Goal: Transaction & Acquisition: Subscribe to service/newsletter

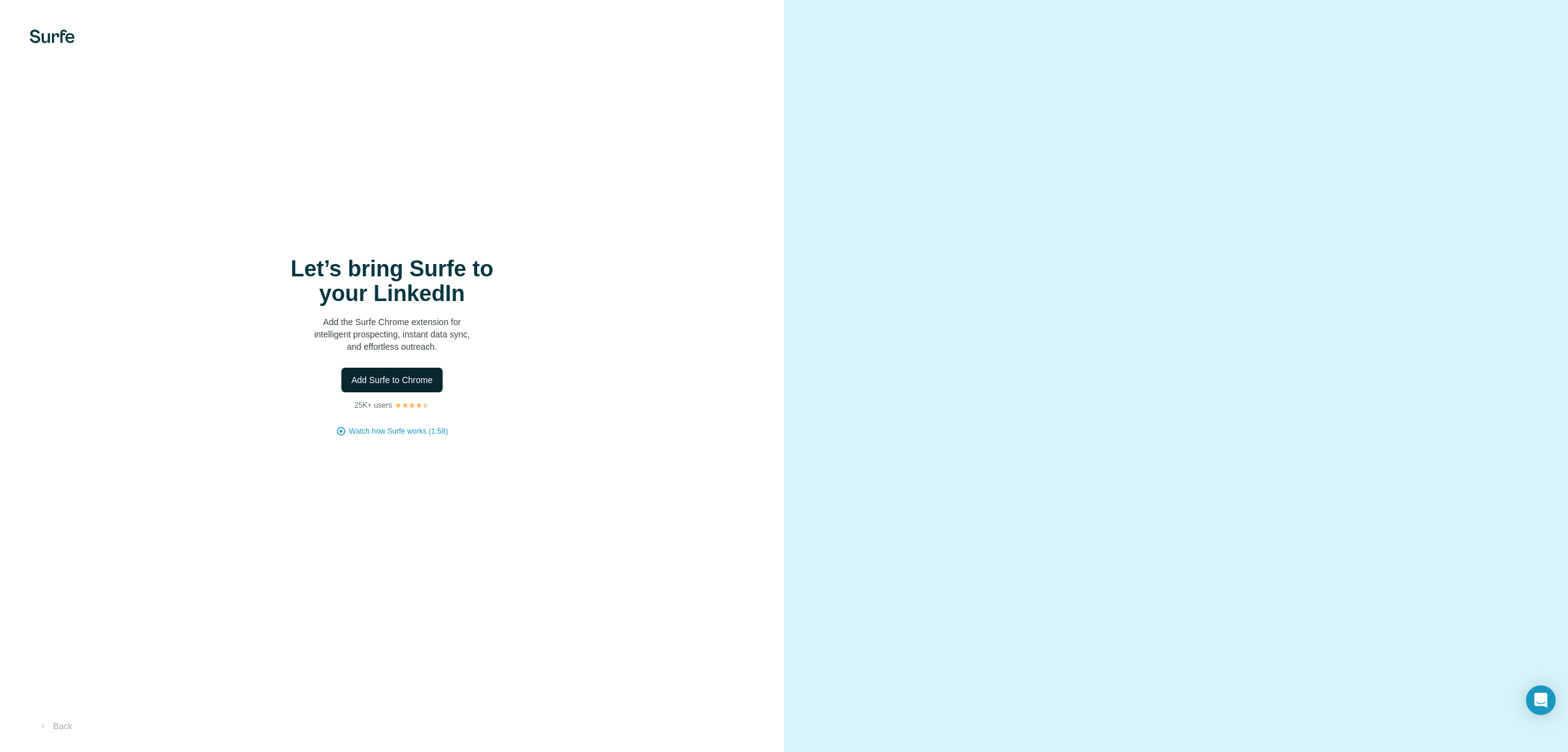
click at [420, 380] on span "Add Surfe to Chrome" at bounding box center [392, 380] width 82 height 13
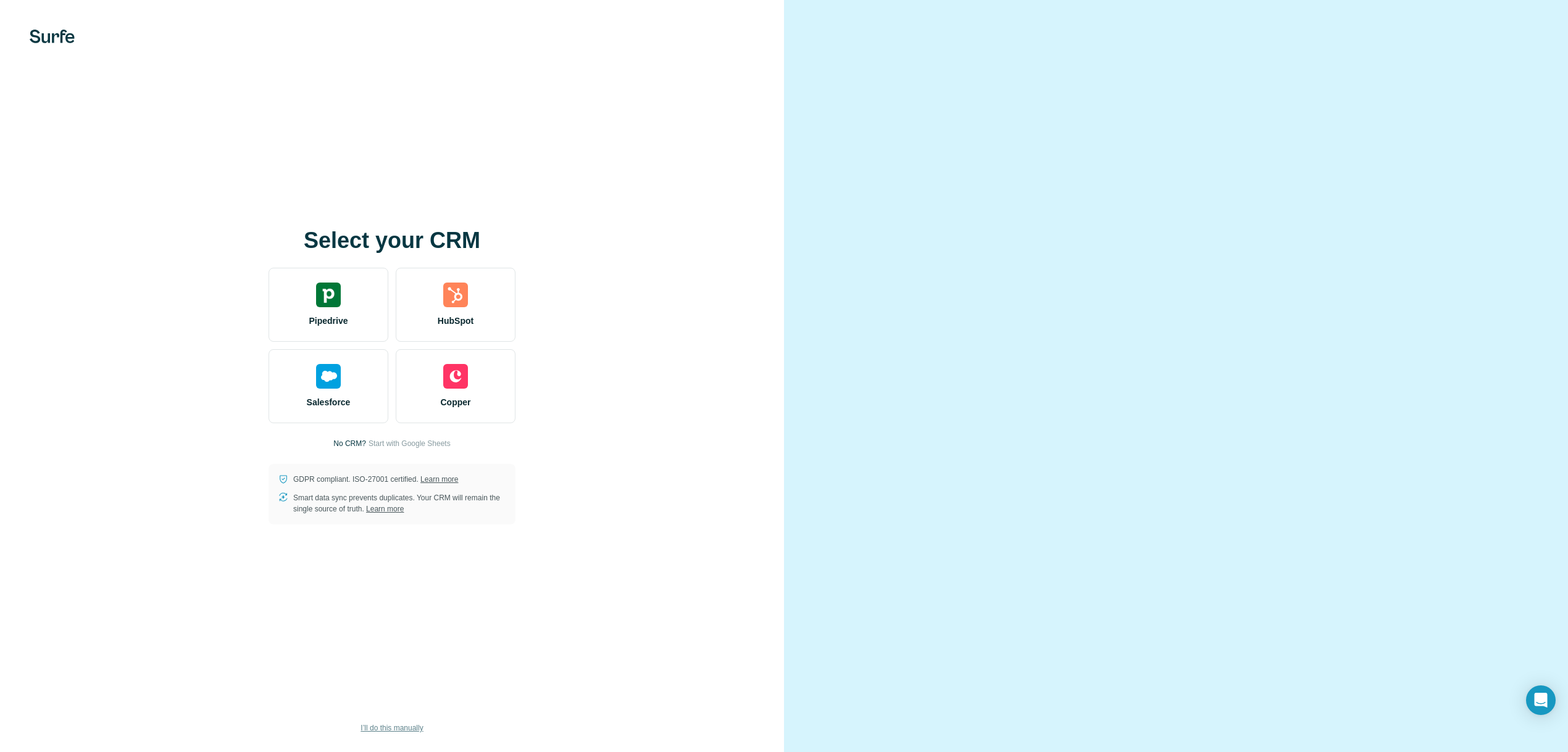
click at [376, 731] on span "I’ll do this manually" at bounding box center [391, 728] width 62 height 11
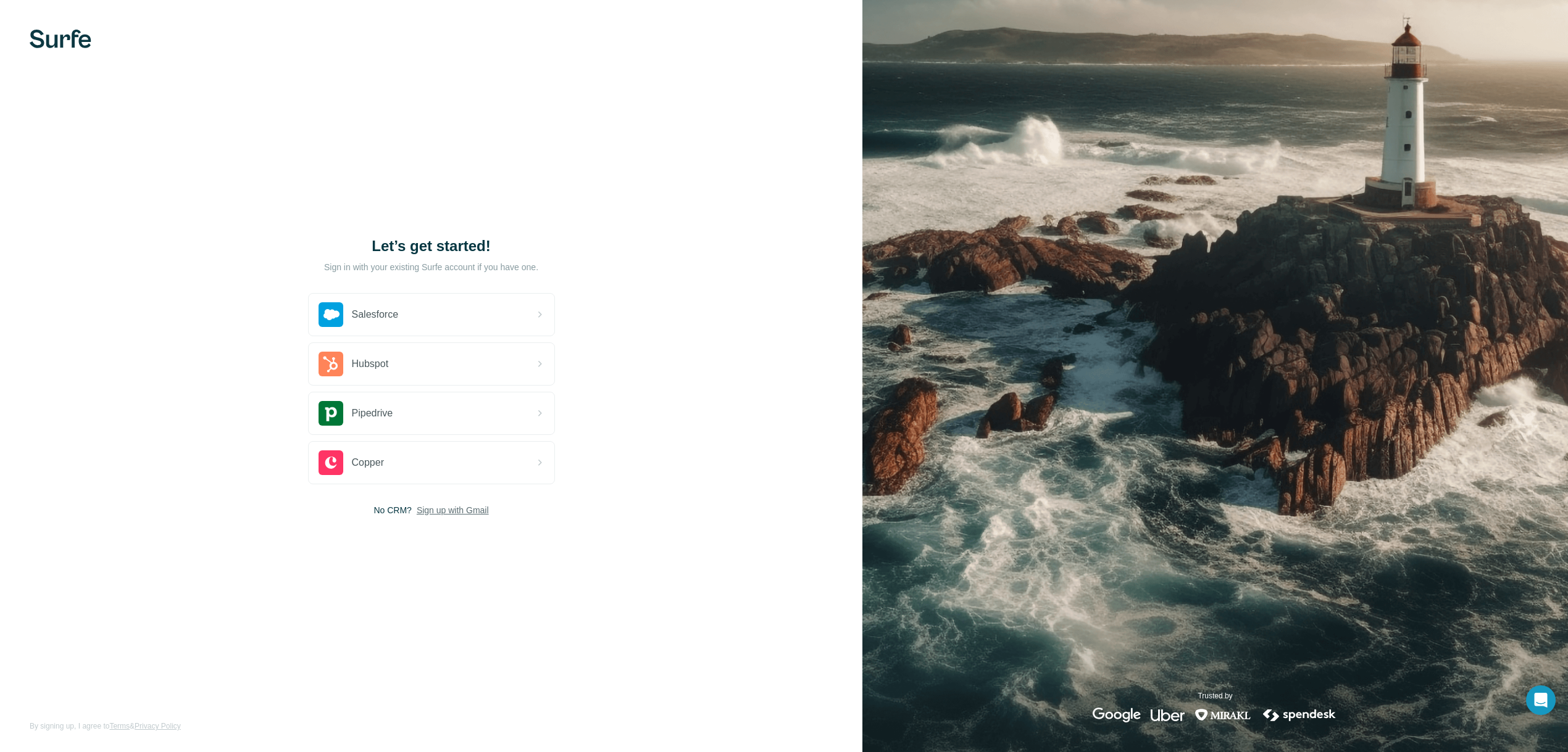
click at [456, 509] on span "Sign up with Gmail" at bounding box center [453, 510] width 72 height 13
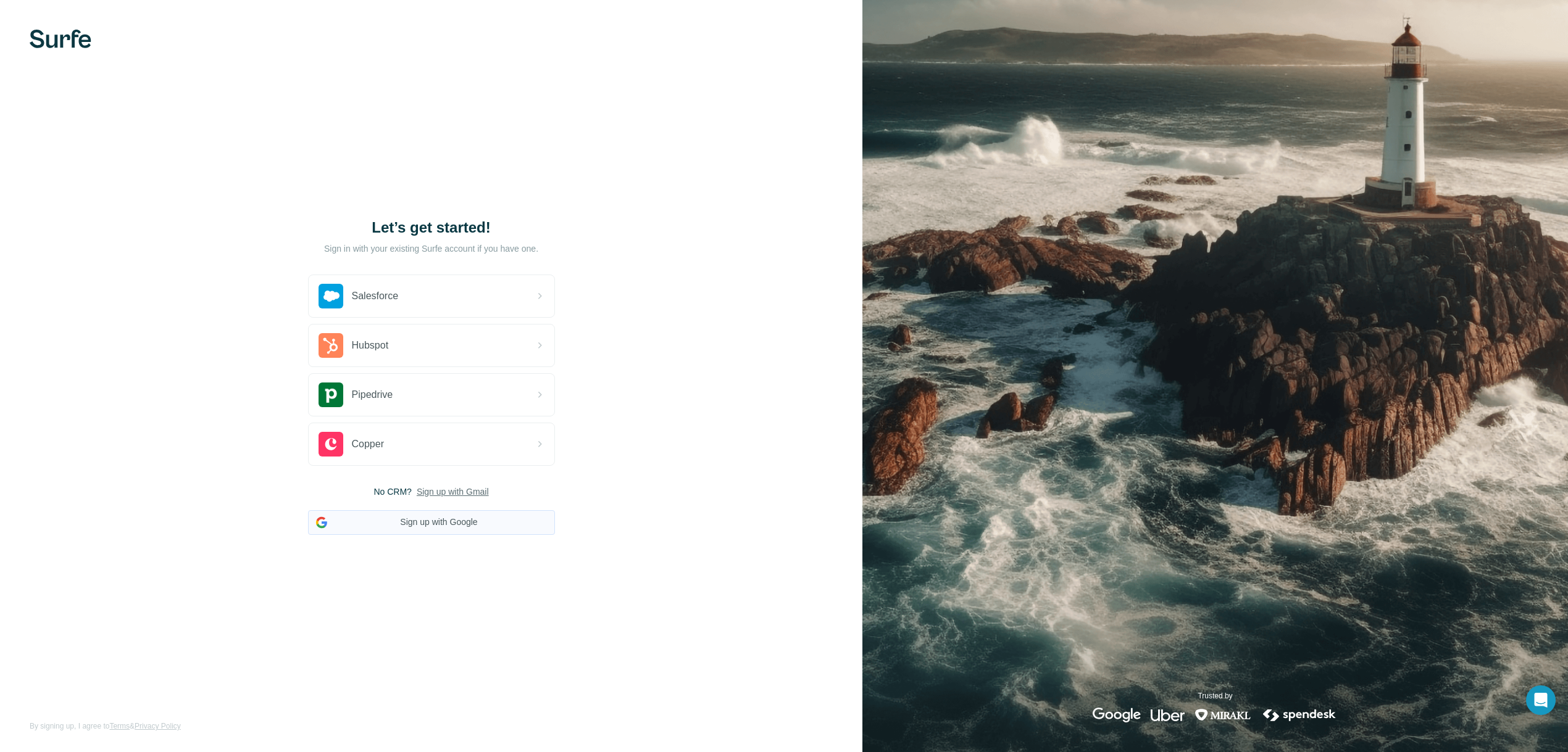
click at [440, 528] on button "Sign up with Google" at bounding box center [431, 522] width 247 height 24
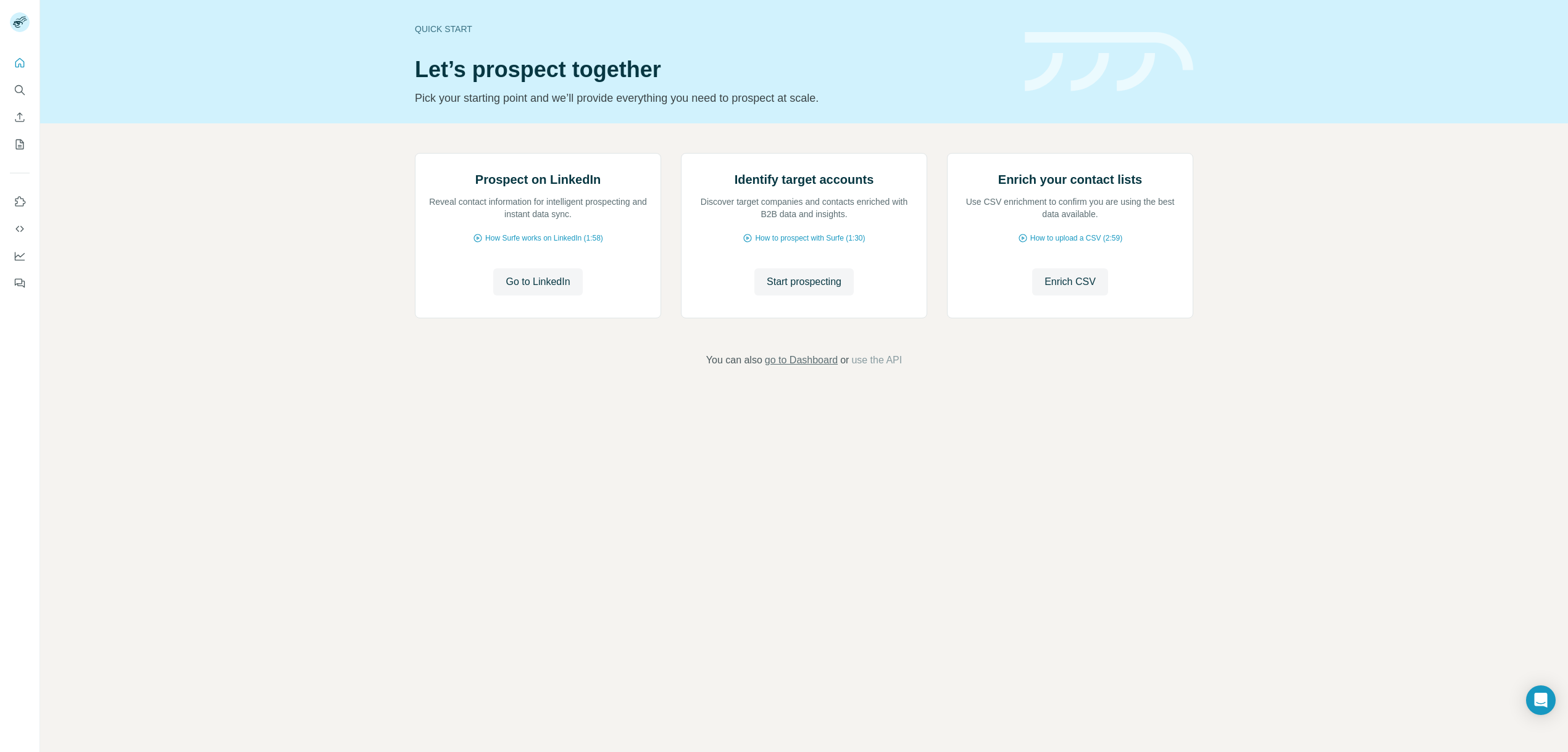
click at [831, 368] on span "go to Dashboard" at bounding box center [801, 360] width 73 height 15
